Goal: Complete application form

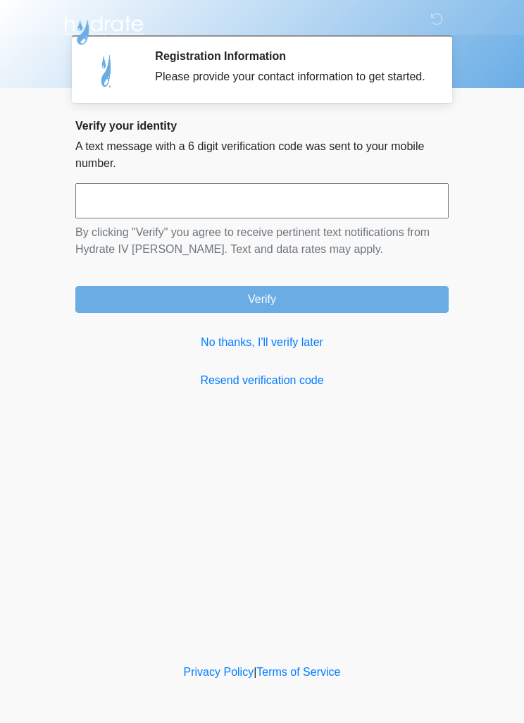
click at [289, 351] on link "No thanks, I'll verify later" at bounding box center [262, 342] width 374 height 17
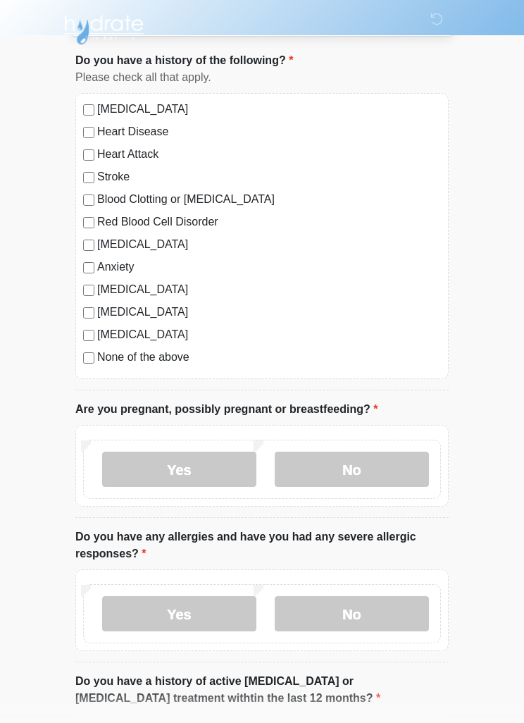
scroll to position [80, 0]
click at [363, 463] on label "No" at bounding box center [352, 469] width 154 height 35
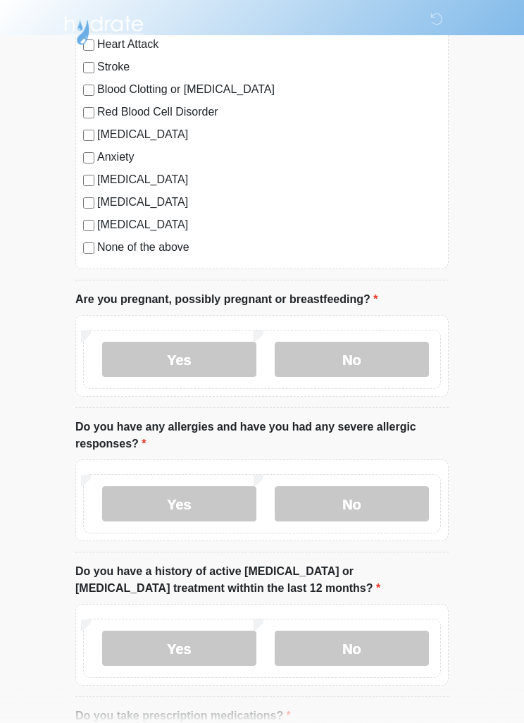
scroll to position [199, 0]
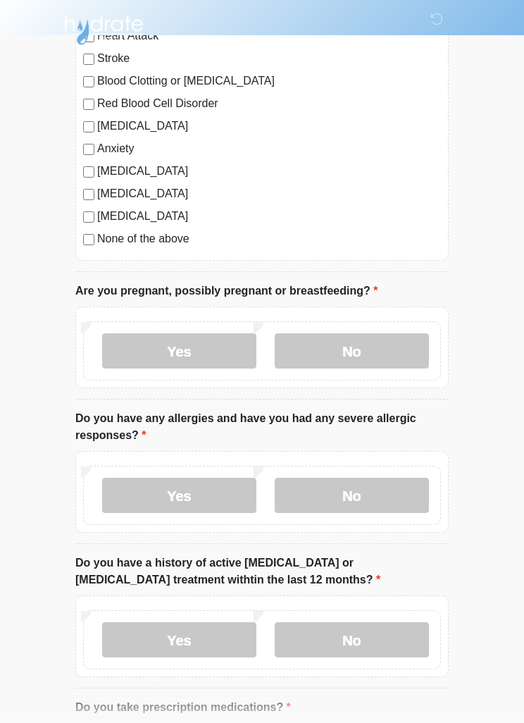
click at [355, 491] on label "No" at bounding box center [352, 495] width 154 height 35
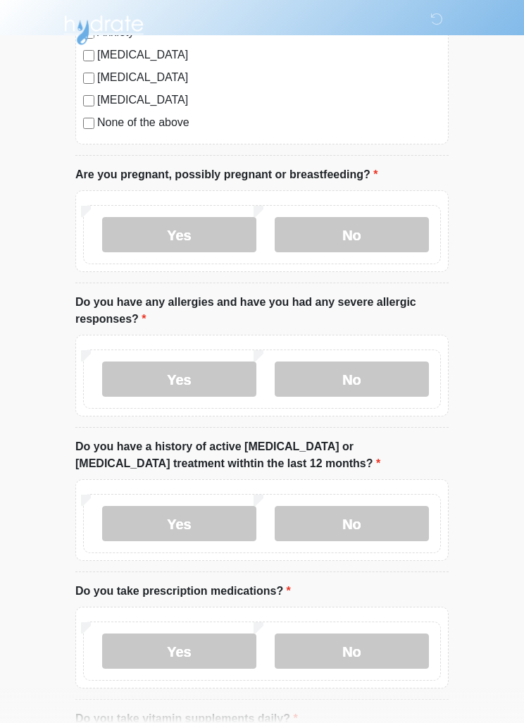
scroll to position [322, 0]
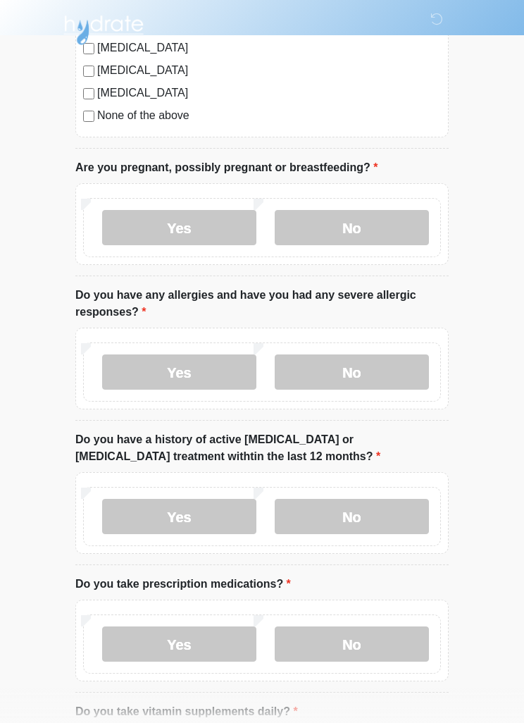
click at [374, 522] on label "No" at bounding box center [352, 516] width 154 height 35
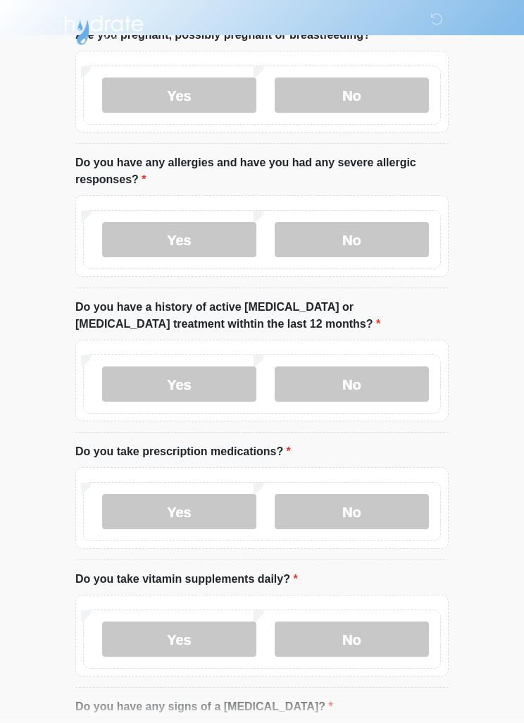
click at [370, 505] on label "No" at bounding box center [352, 511] width 154 height 35
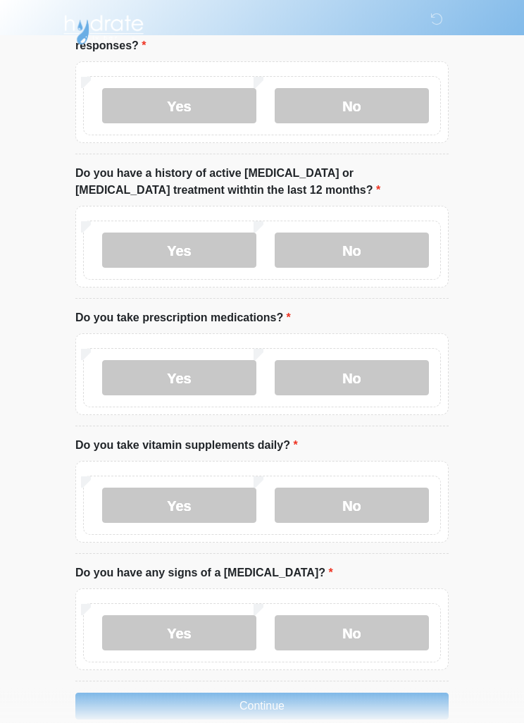
click at [206, 498] on label "Yes" at bounding box center [179, 505] width 154 height 35
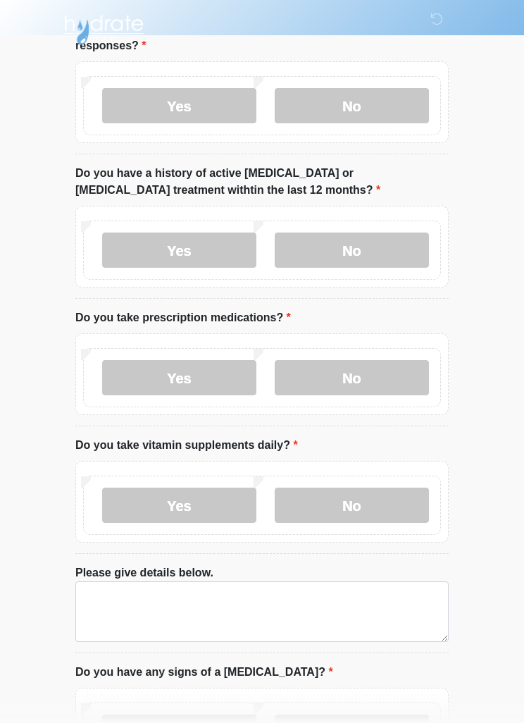
scroll to position [588, 0]
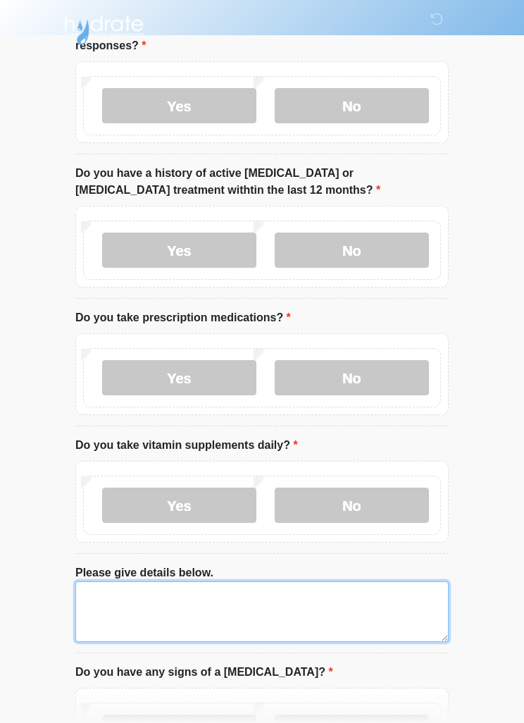
click at [109, 604] on textarea "Please give details below." at bounding box center [262, 611] width 374 height 61
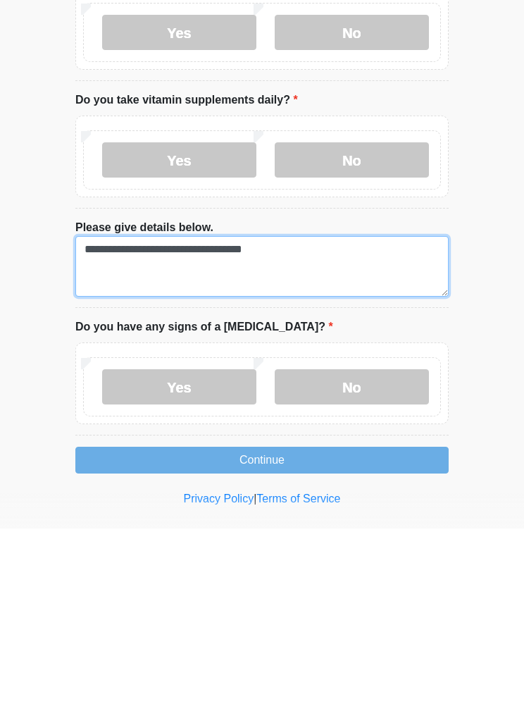
scroll to position [758, 0]
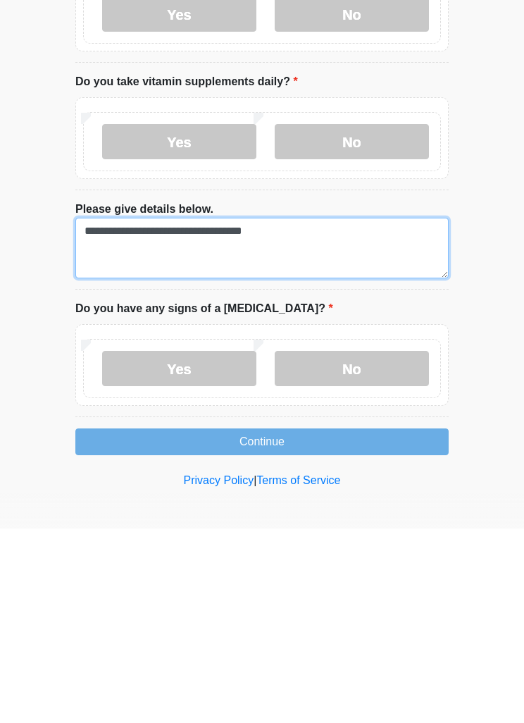
type textarea "**********"
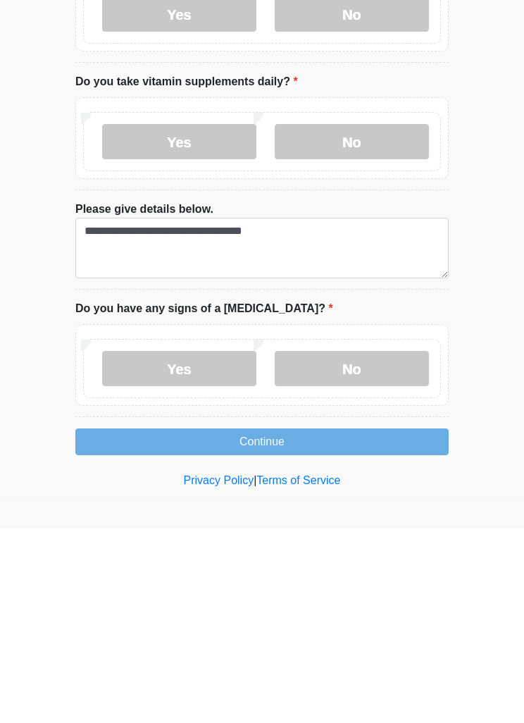
click at [344, 545] on label "No" at bounding box center [352, 562] width 154 height 35
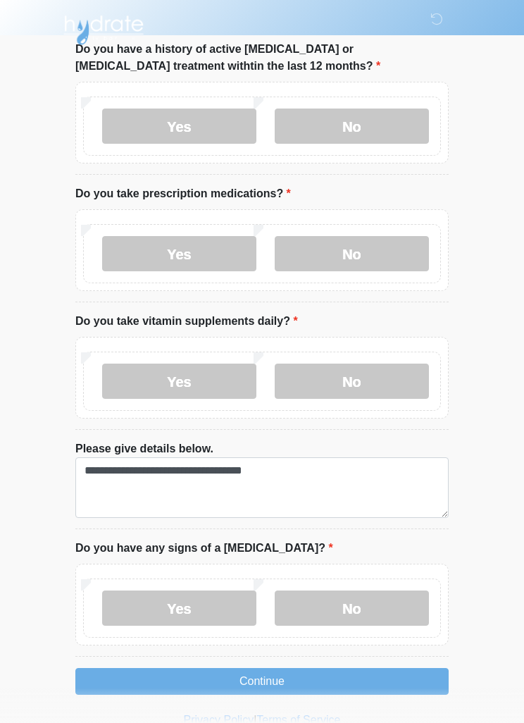
click at [357, 679] on button "Continue" at bounding box center [262, 681] width 374 height 27
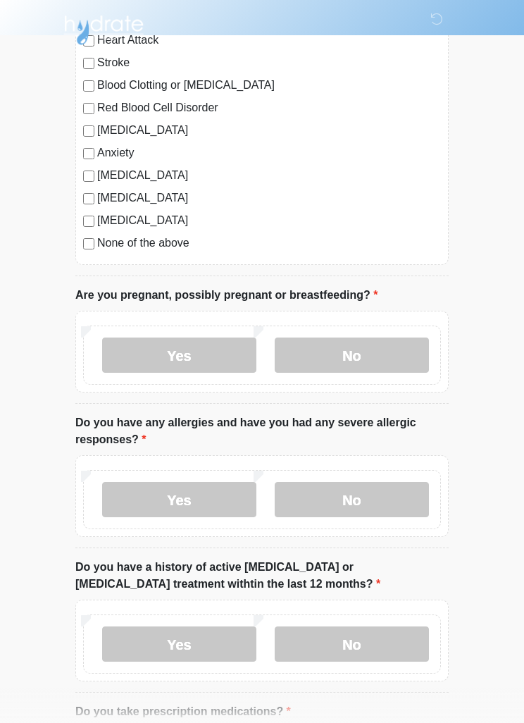
scroll to position [0, 0]
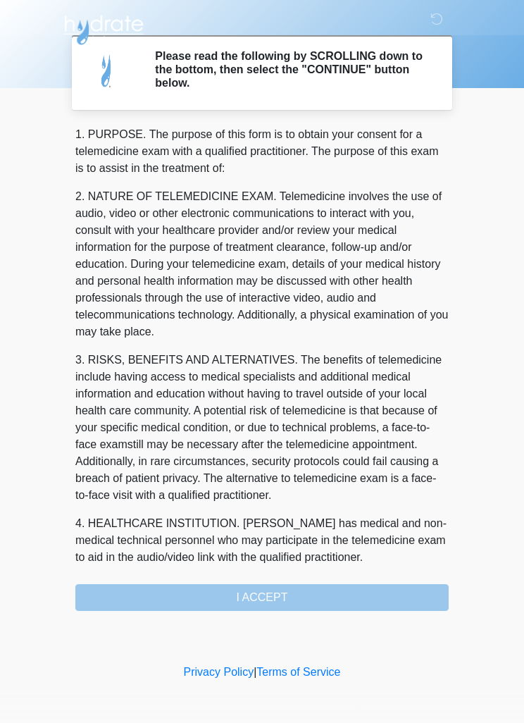
click at [353, 596] on div "1. PURPOSE. The purpose of this form is to obtain your consent for a telemedici…" at bounding box center [262, 368] width 374 height 485
click at [359, 590] on div "1. PURPOSE. The purpose of this form is to obtain your consent for a telemedici…" at bounding box center [262, 368] width 374 height 485
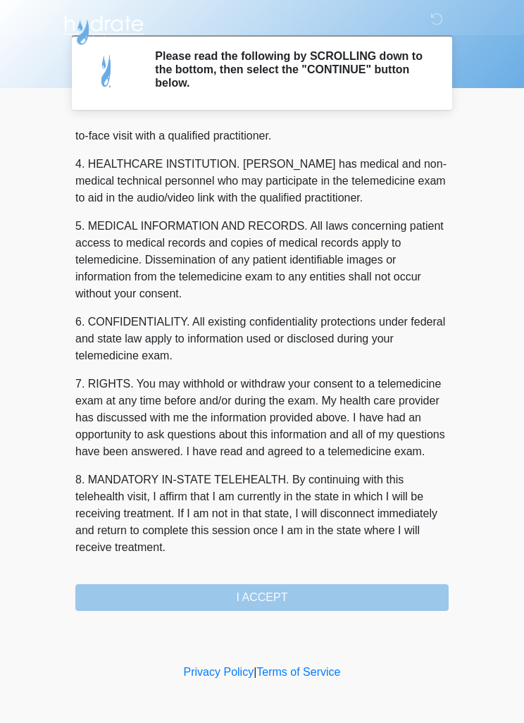
click at [311, 588] on div "1. PURPOSE. The purpose of this form is to obtain your consent for a telemedici…" at bounding box center [262, 368] width 374 height 485
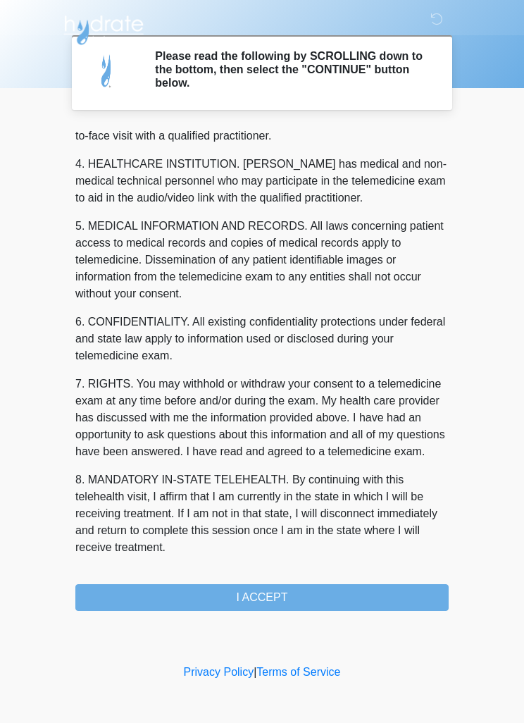
click at [328, 589] on button "I ACCEPT" at bounding box center [262, 597] width 374 height 27
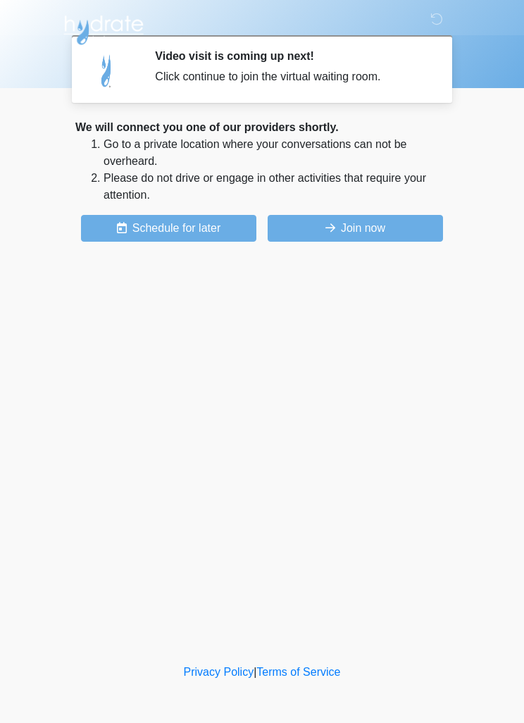
click at [381, 225] on button "Join now" at bounding box center [355, 228] width 175 height 27
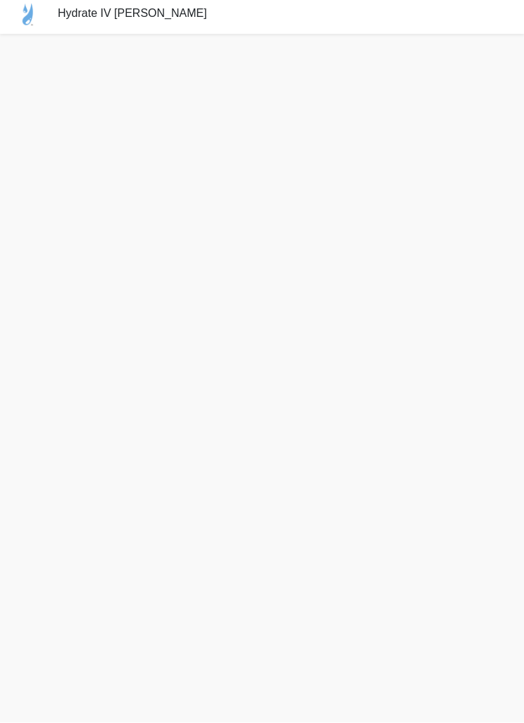
scroll to position [22, 0]
